Goal: Transaction & Acquisition: Purchase product/service

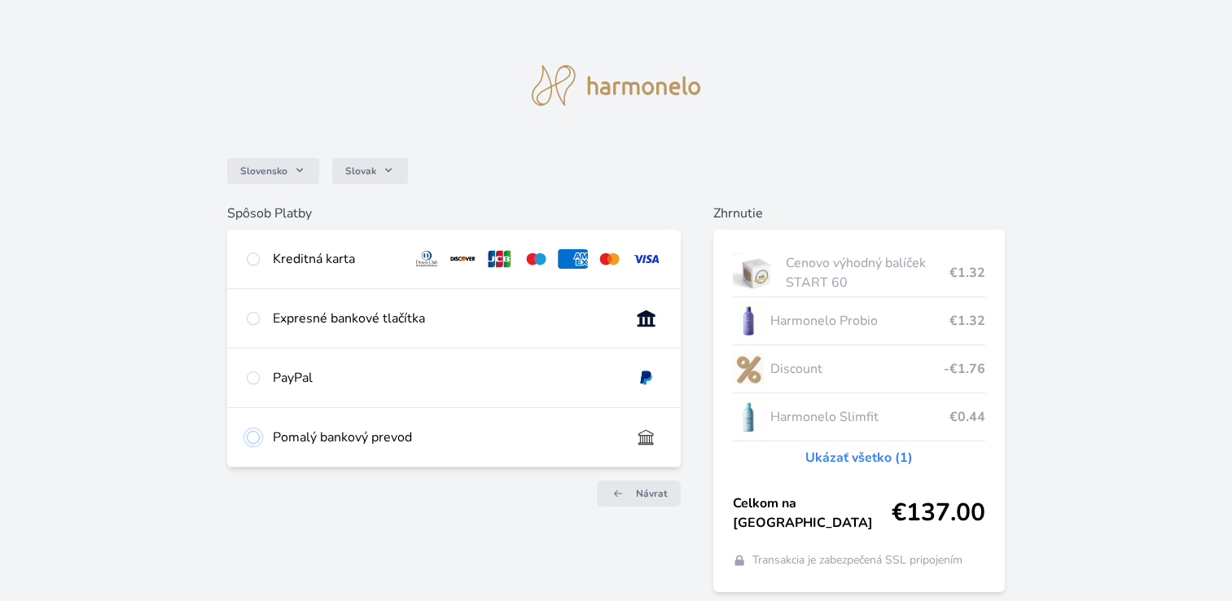
click at [257, 438] on input "radio" at bounding box center [253, 437] width 13 height 13
radio input "true"
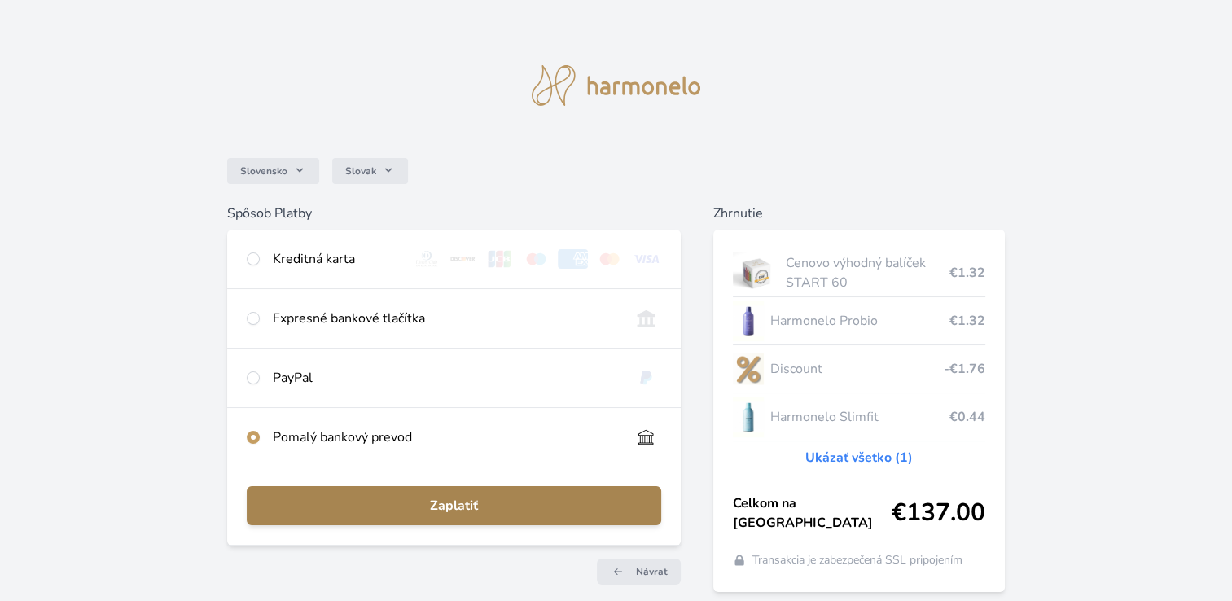
click at [447, 506] on span "Zaplatiť" at bounding box center [454, 506] width 388 height 20
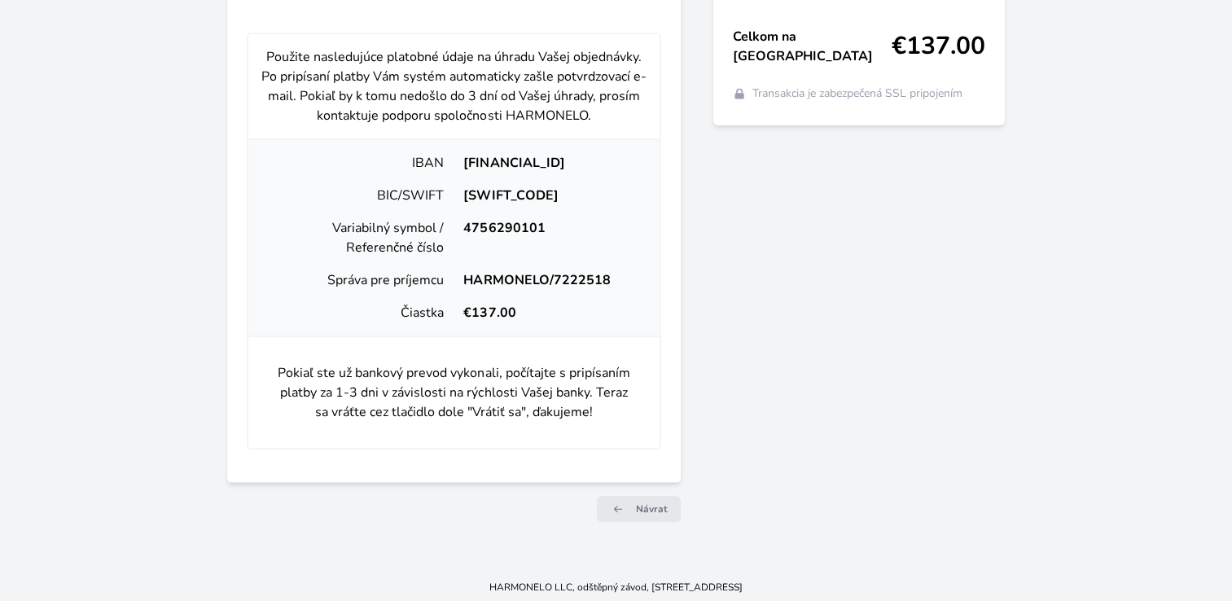
scroll to position [470, 0]
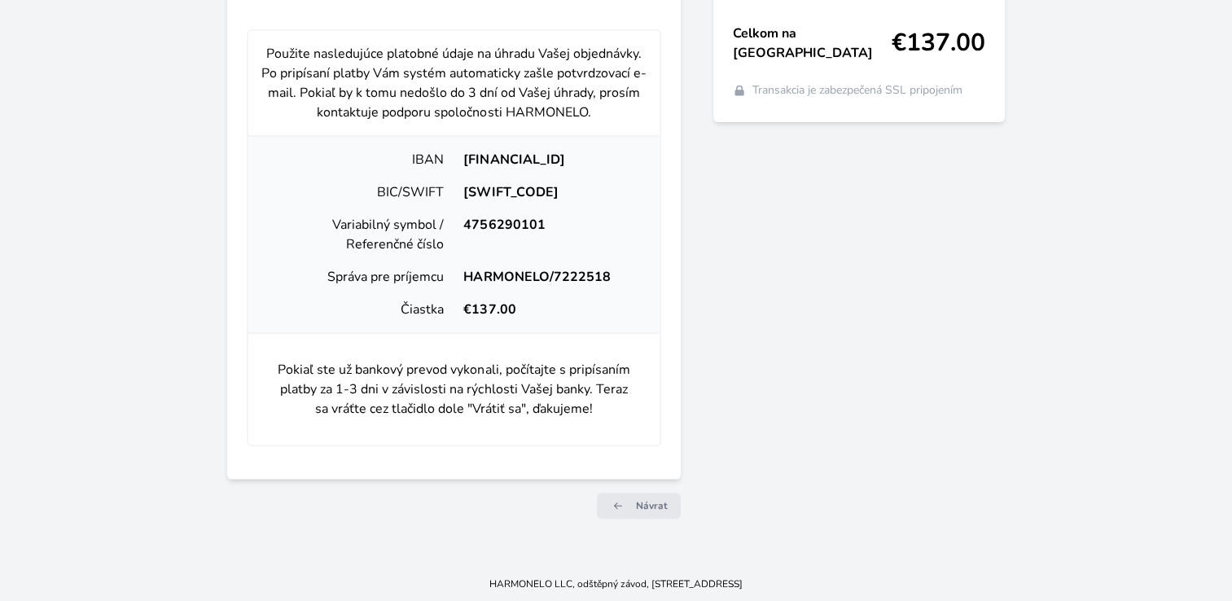
drag, startPoint x: 642, startPoint y: 154, endPoint x: 449, endPoint y: 151, distance: 192.9
click at [453, 151] on div "[FINANCIAL_ID]" at bounding box center [549, 160] width 193 height 20
copy div "[FINANCIAL_ID]"
drag, startPoint x: 613, startPoint y: 274, endPoint x: 467, endPoint y: 278, distance: 145.7
click at [467, 278] on div "HARMONELO/7222518" at bounding box center [549, 277] width 193 height 20
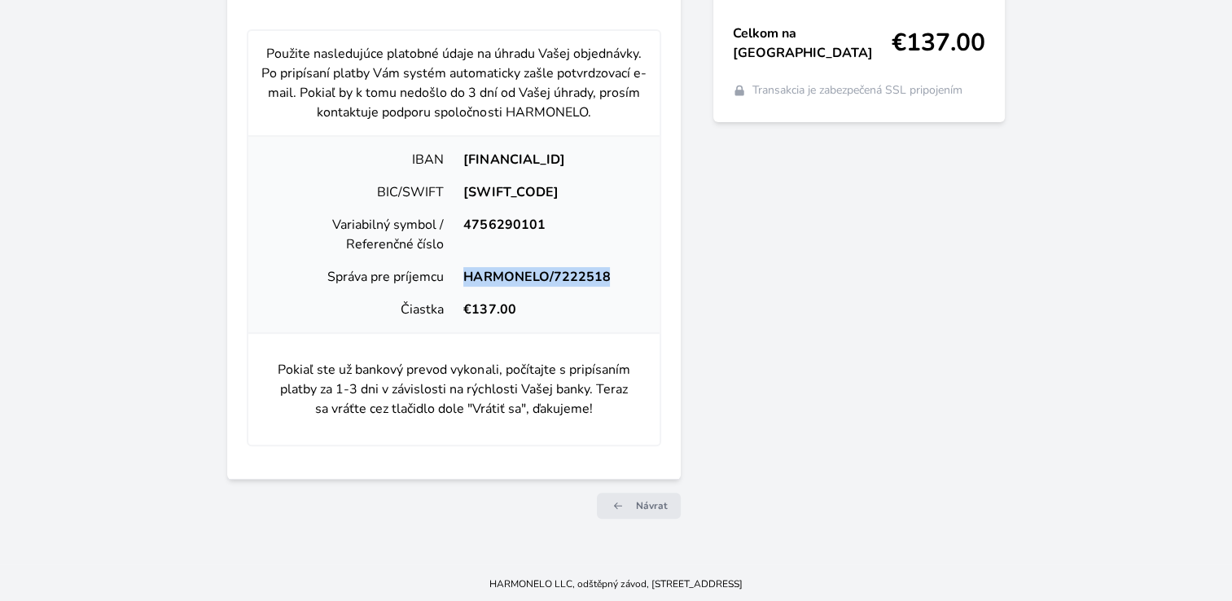
copy div "HARMONELO/7222518"
drag, startPoint x: 548, startPoint y: 225, endPoint x: 459, endPoint y: 225, distance: 88.7
click at [459, 225] on div "4756290101" at bounding box center [549, 234] width 193 height 39
copy div "4756290101"
drag, startPoint x: 535, startPoint y: 193, endPoint x: 462, endPoint y: 195, distance: 72.5
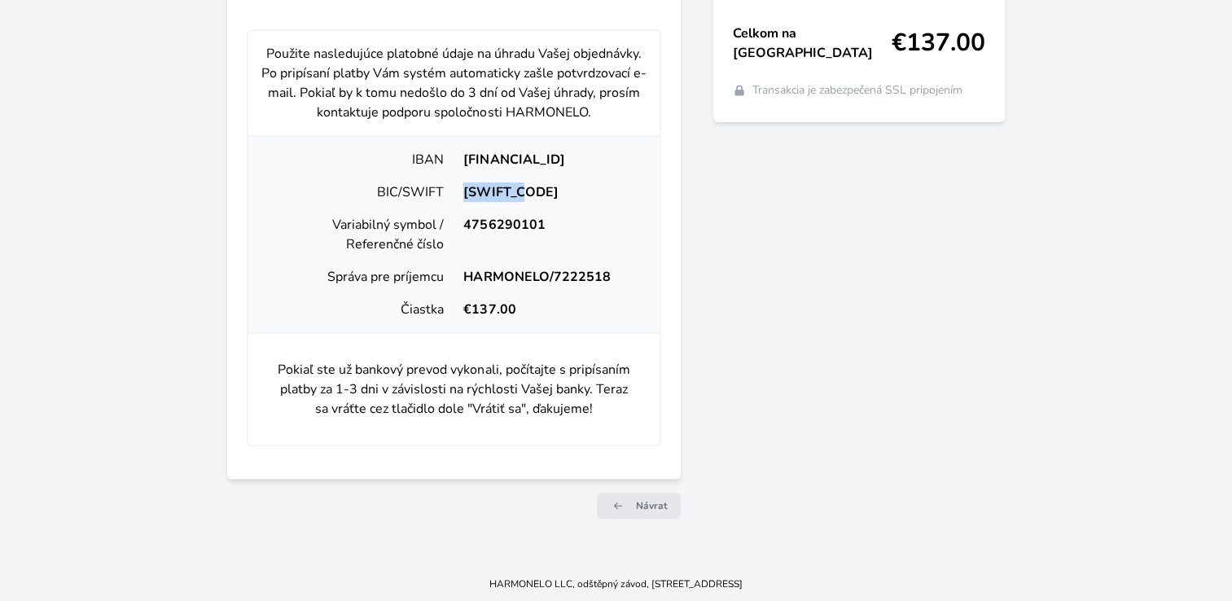
click at [462, 195] on div "[SWIFT_CODE]" at bounding box center [549, 192] width 193 height 20
copy div "[SWIFT_CODE]"
click at [653, 522] on div "Spôsob Platby Kreditná karta Číslo karty <p>Your browser does not support ifram…" at bounding box center [453, 133] width 453 height 798
click at [661, 503] on span "Návrat" at bounding box center [652, 505] width 32 height 13
